Goal: Information Seeking & Learning: Learn about a topic

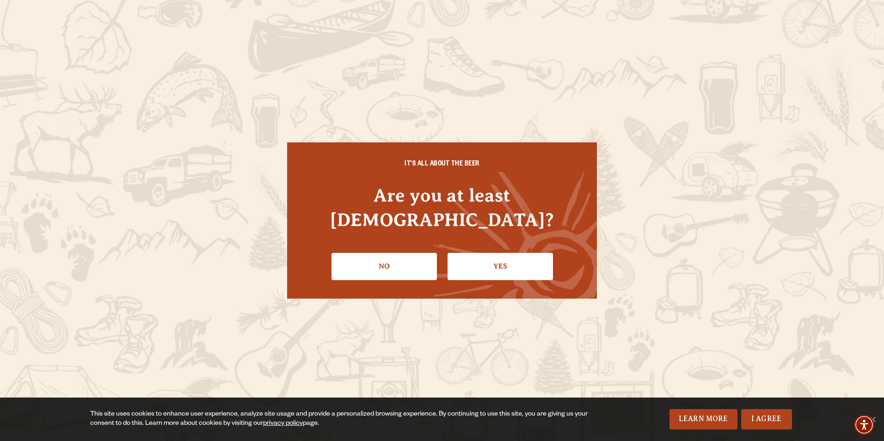
click at [511, 253] on link "Yes" at bounding box center [500, 266] width 105 height 27
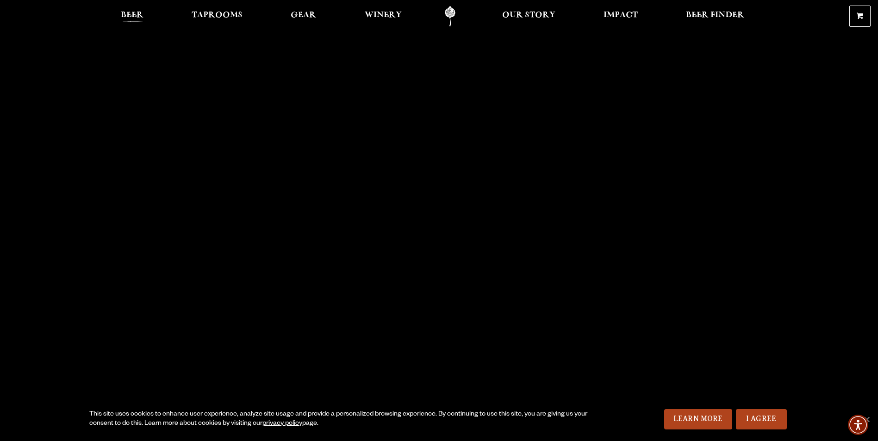
click at [131, 15] on span "Beer" at bounding box center [132, 15] width 23 height 7
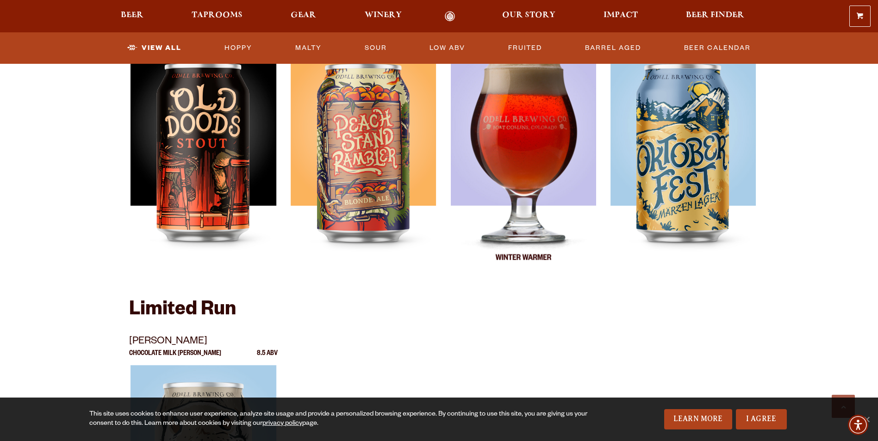
scroll to position [1249, 0]
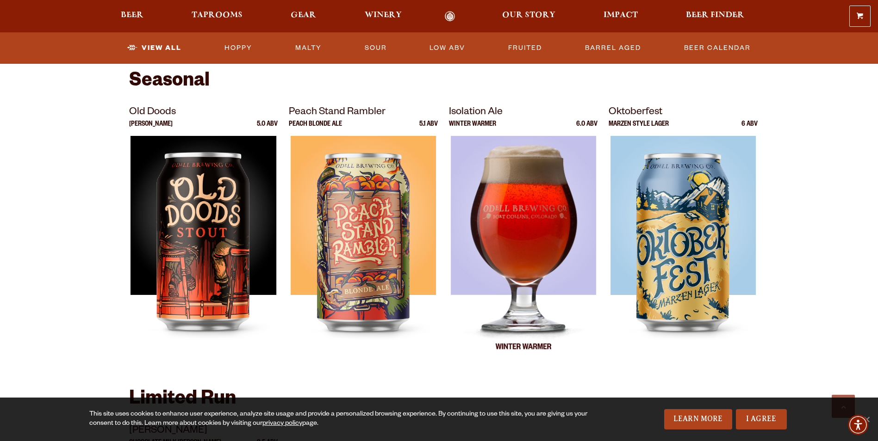
click at [502, 229] on img at bounding box center [523, 251] width 146 height 231
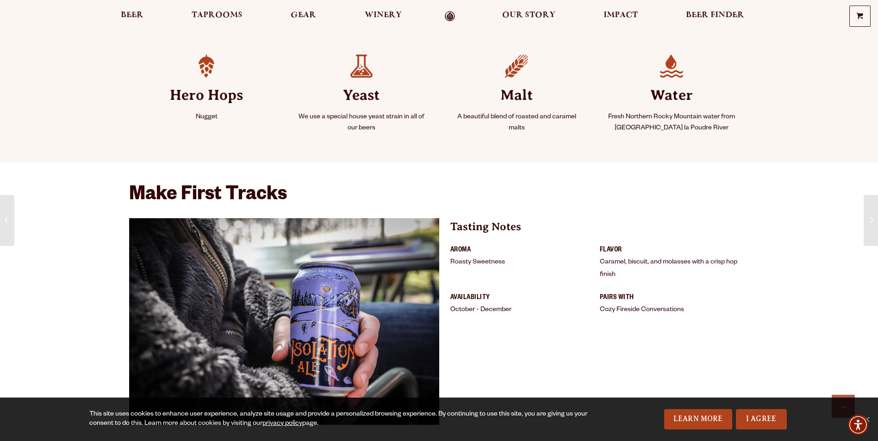
scroll to position [463, 0]
